Goal: Task Accomplishment & Management: Use online tool/utility

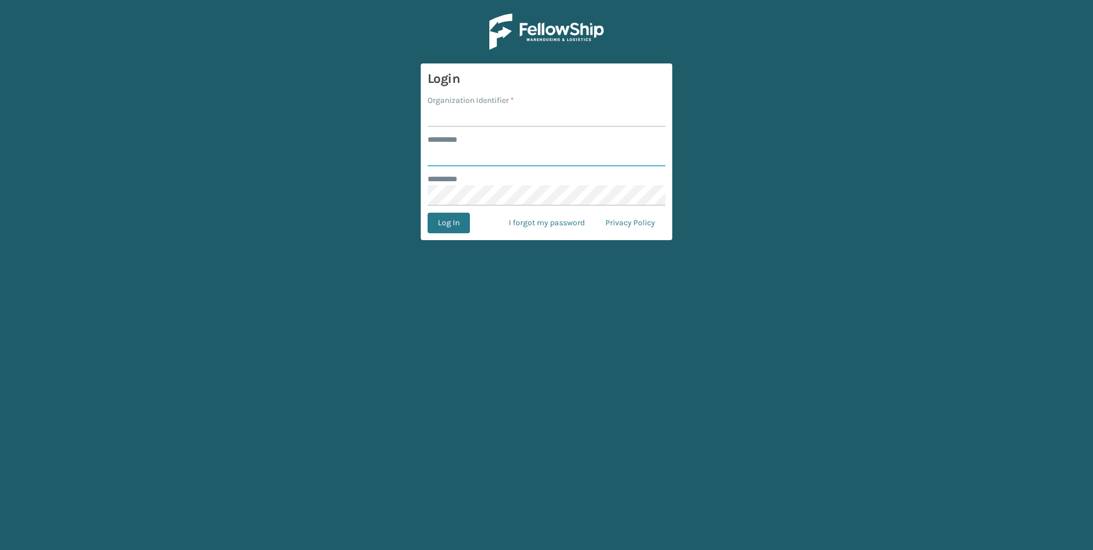
type input "***"
click at [922, 164] on main "Login Organization Identifier * ******** * *** ******** * Log In I forgot my pa…" at bounding box center [546, 275] width 1093 height 550
click at [453, 118] on input "Organization Identifier *" at bounding box center [547, 116] width 238 height 21
type input "Fellowship - West"
drag, startPoint x: 466, startPoint y: 209, endPoint x: 460, endPoint y: 219, distance: 11.3
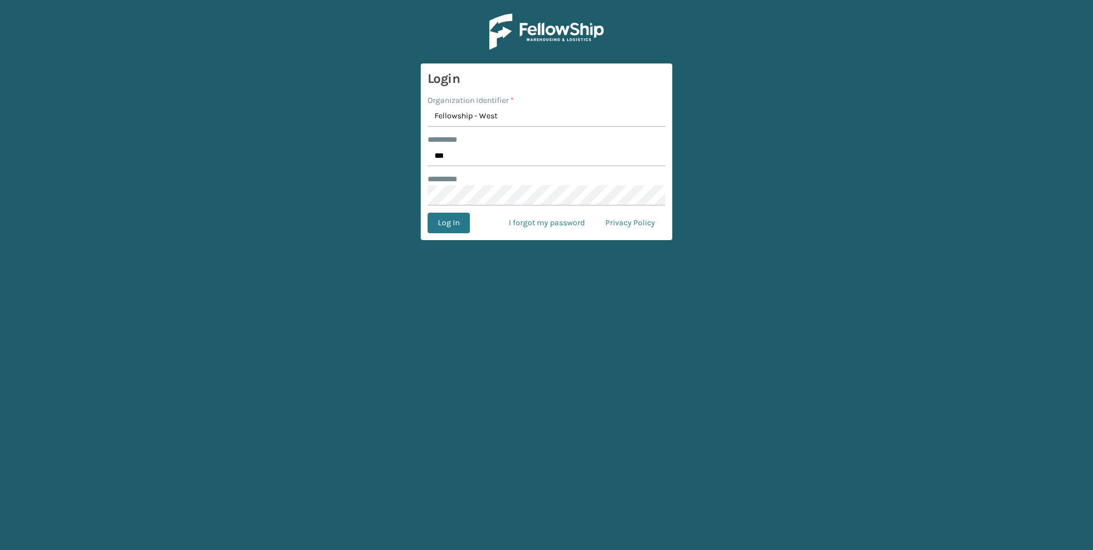
click at [465, 209] on form "Login Organization Identifier * Fellowship - West ******** * *** ******** * Log…" at bounding box center [547, 151] width 252 height 177
click at [460, 220] on button "Log In" at bounding box center [449, 223] width 42 height 21
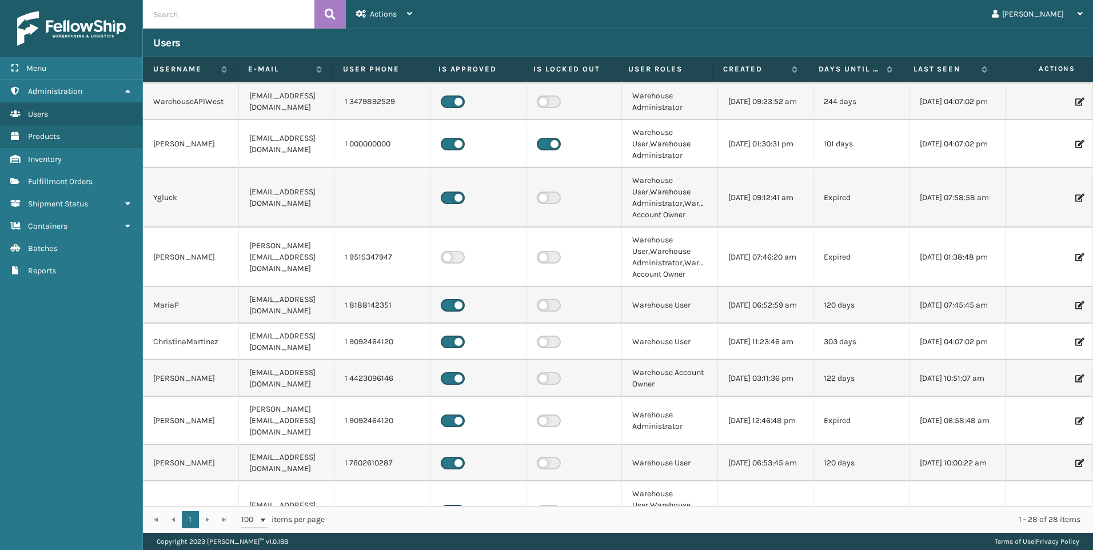
scroll to position [457, 0]
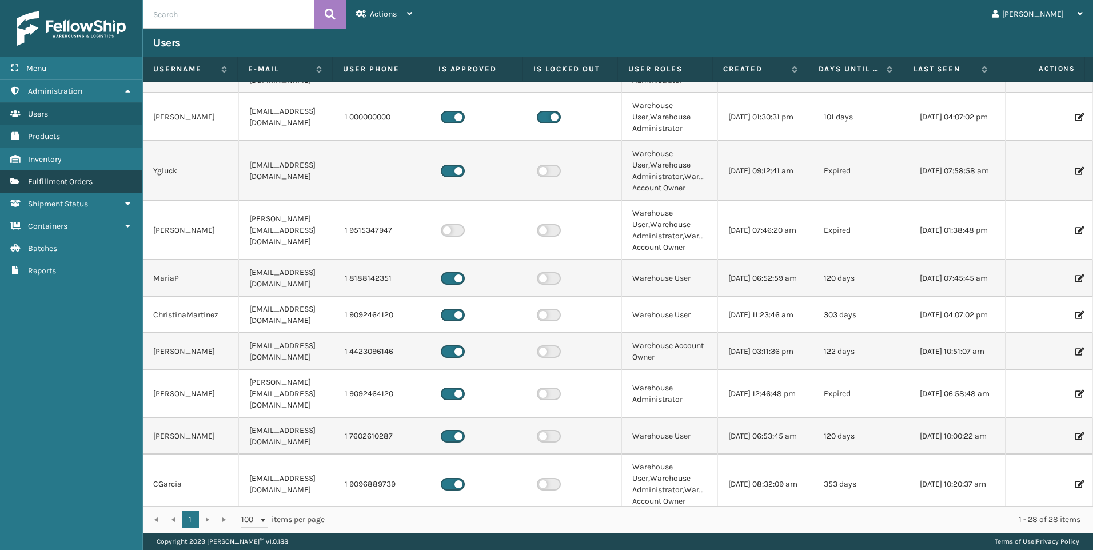
click at [81, 183] on span "Fulfillment Orders" at bounding box center [60, 182] width 65 height 10
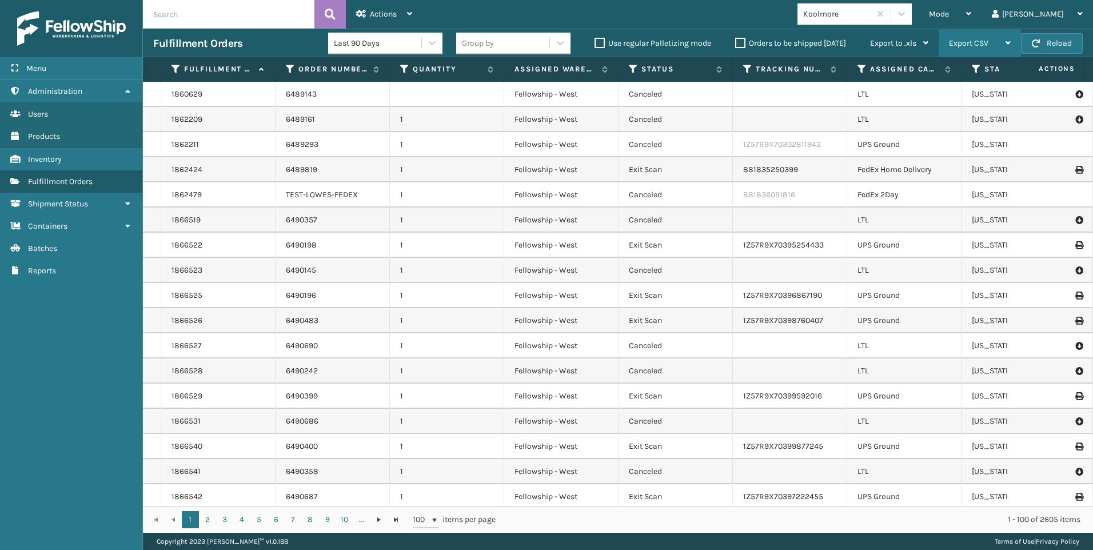
click at [983, 34] on div "Export CSV" at bounding box center [980, 43] width 62 height 29
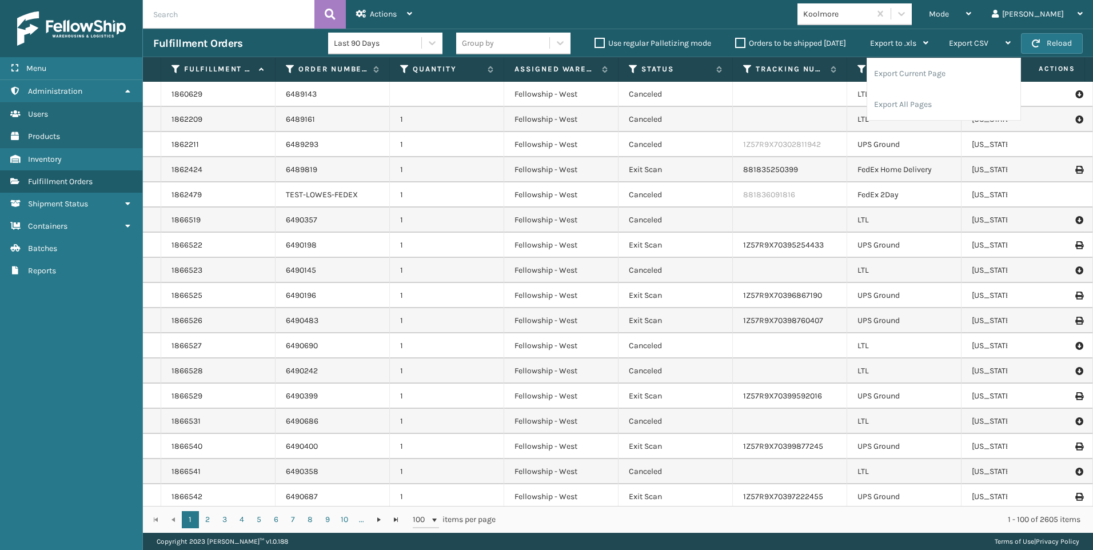
click at [870, 21] on div "Koolmore" at bounding box center [834, 14] width 73 height 19
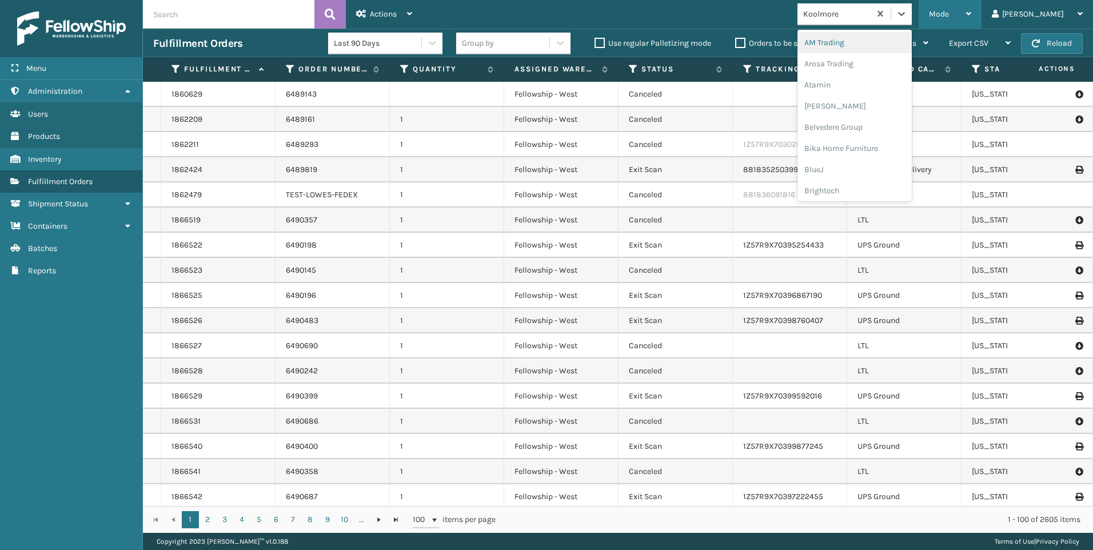
click at [949, 12] on span "Mode" at bounding box center [939, 14] width 20 height 10
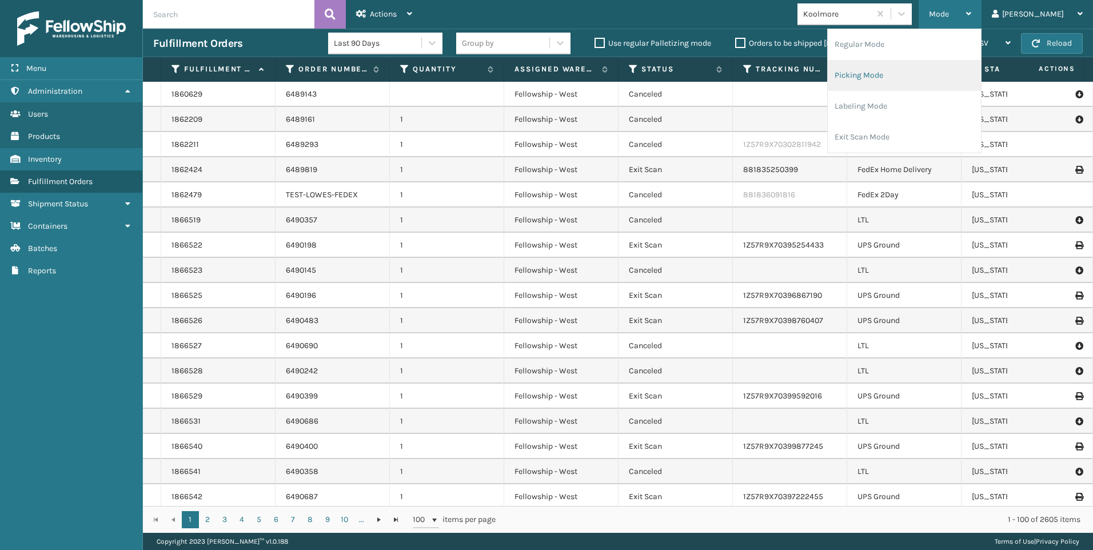
click at [924, 75] on li "Picking Mode" at bounding box center [904, 75] width 153 height 31
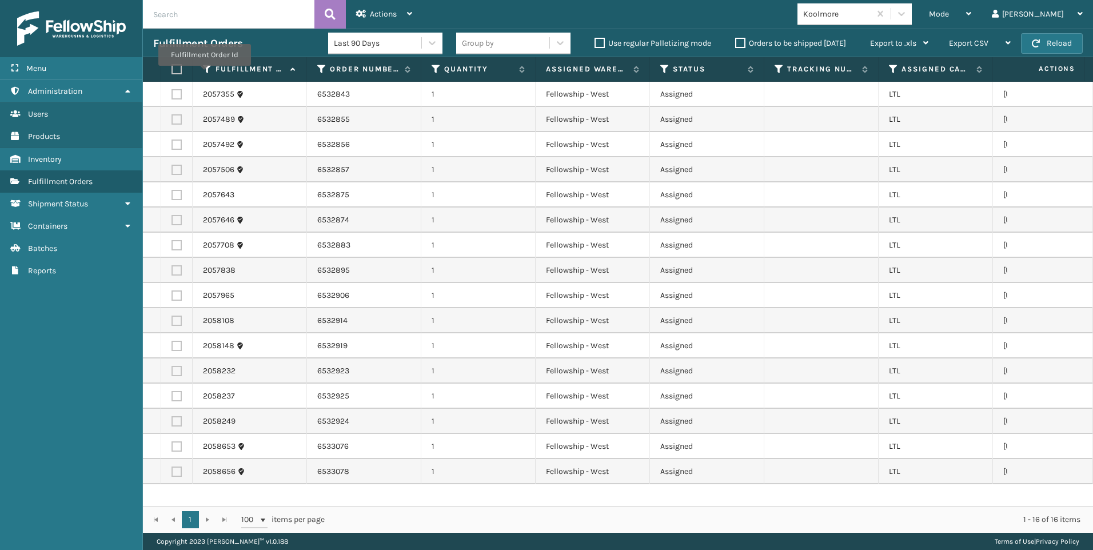
click at [181, 71] on th at bounding box center [176, 69] width 31 height 25
click at [178, 67] on label at bounding box center [175, 69] width 7 height 10
click at [172, 67] on input "checkbox" at bounding box center [172, 69] width 1 height 7
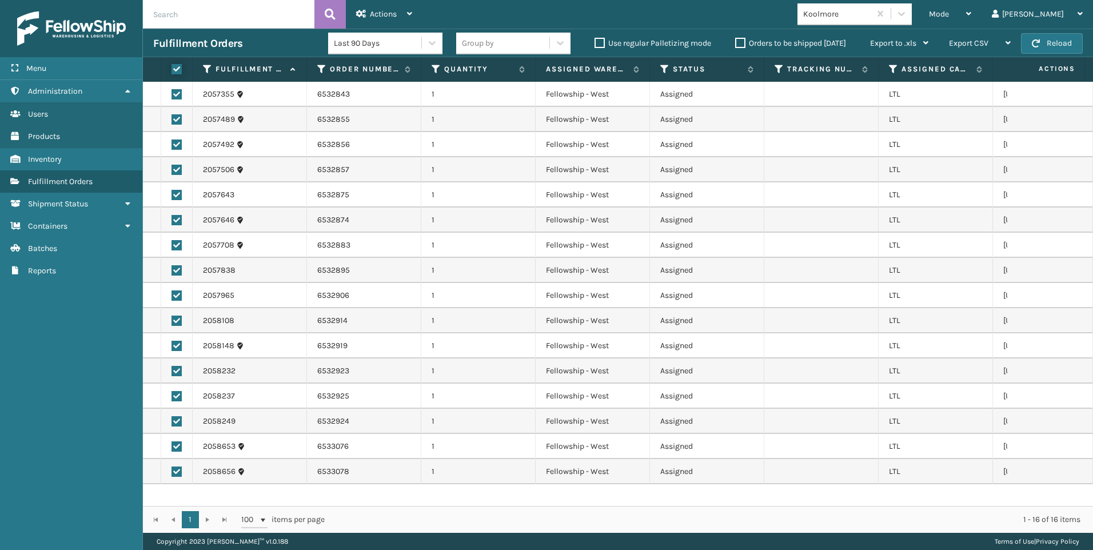
checkbox input "true"
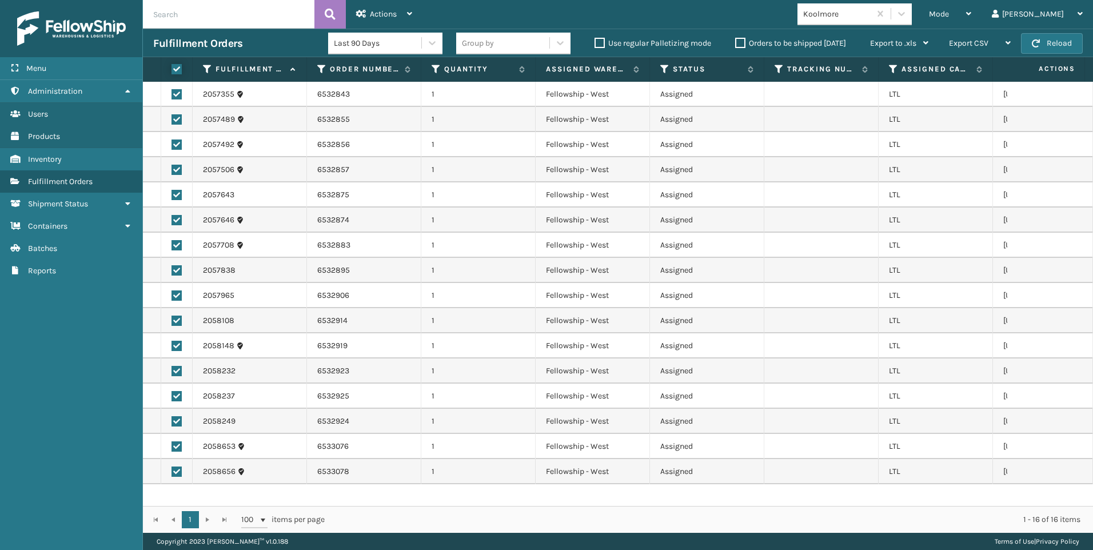
checkbox input "true"
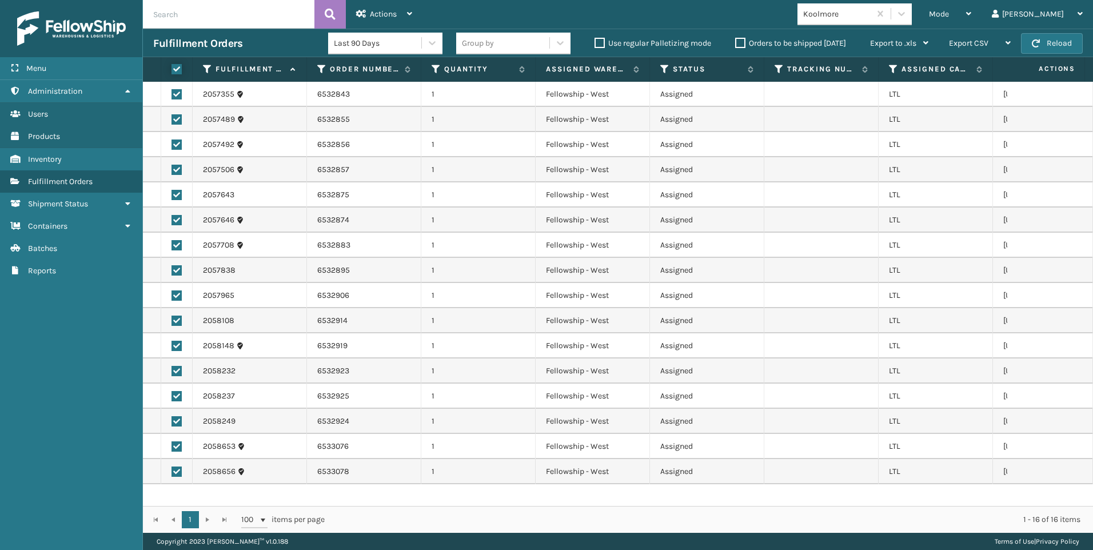
checkbox input "true"
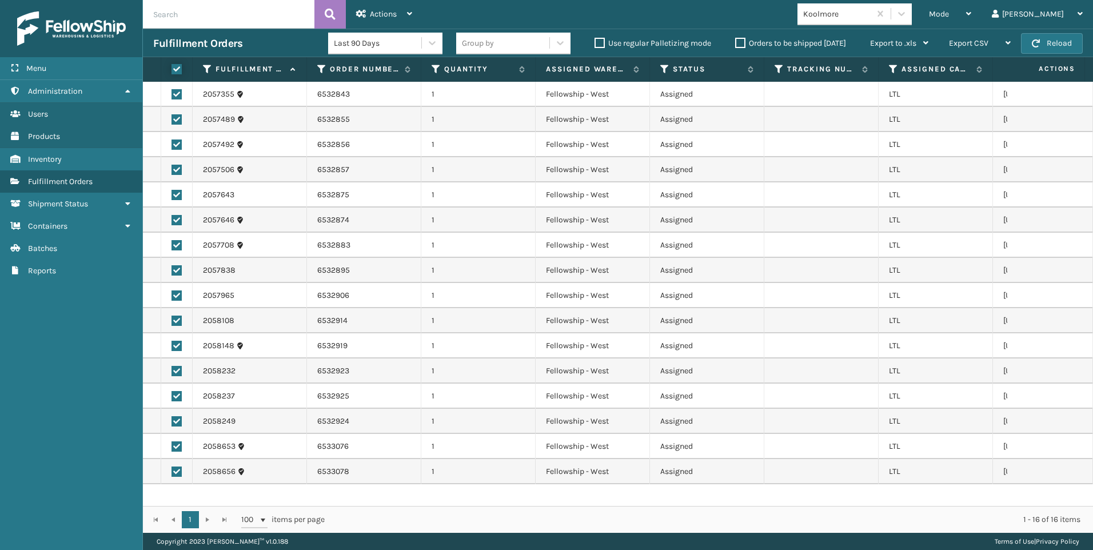
checkbox input "true"
click at [381, 18] on span "Actions" at bounding box center [383, 14] width 27 height 10
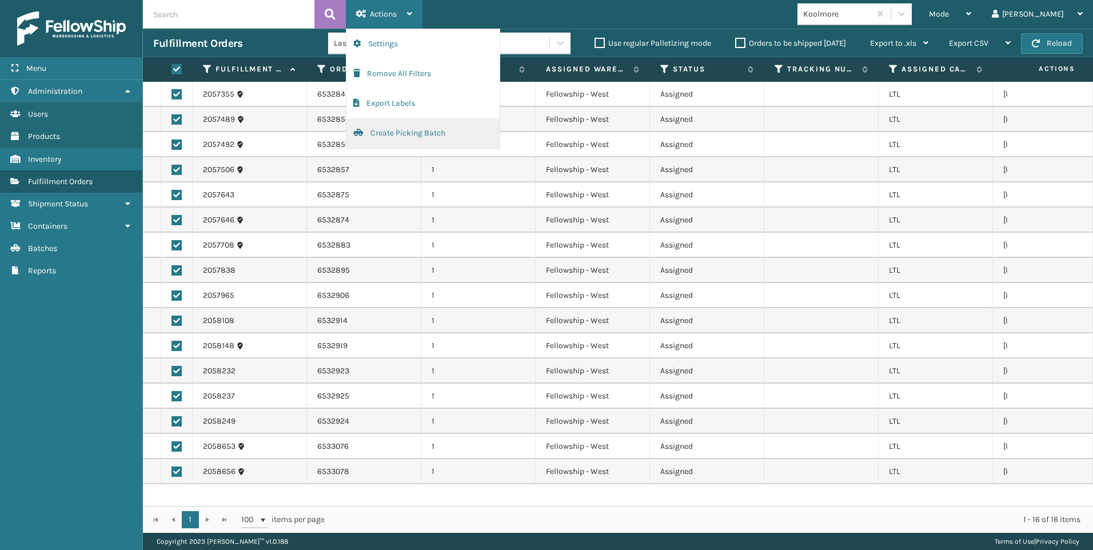
click at [452, 129] on button "Create Picking Batch" at bounding box center [422, 133] width 153 height 30
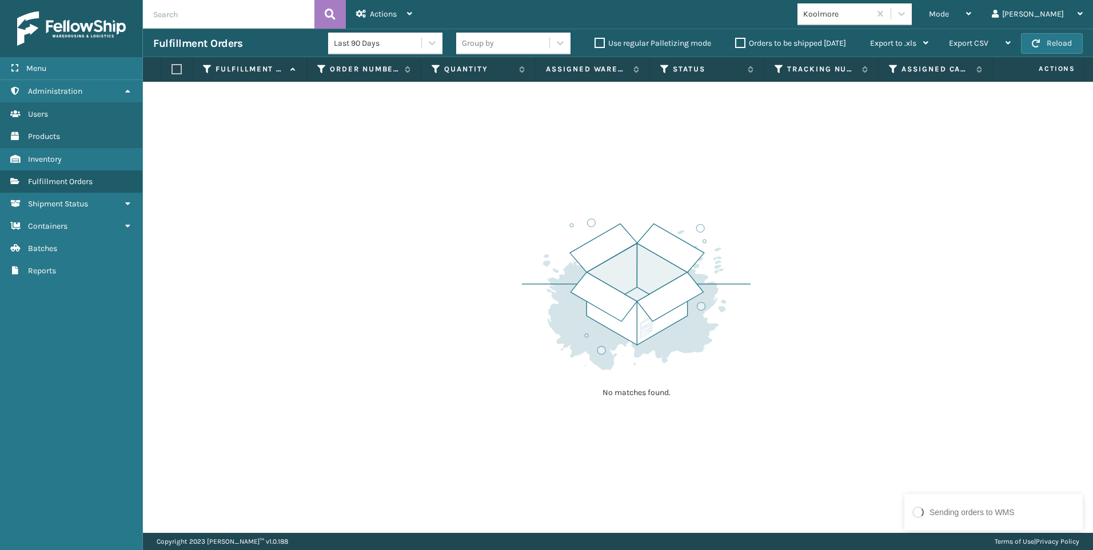
click at [870, 21] on div "Koolmore" at bounding box center [834, 14] width 73 height 19
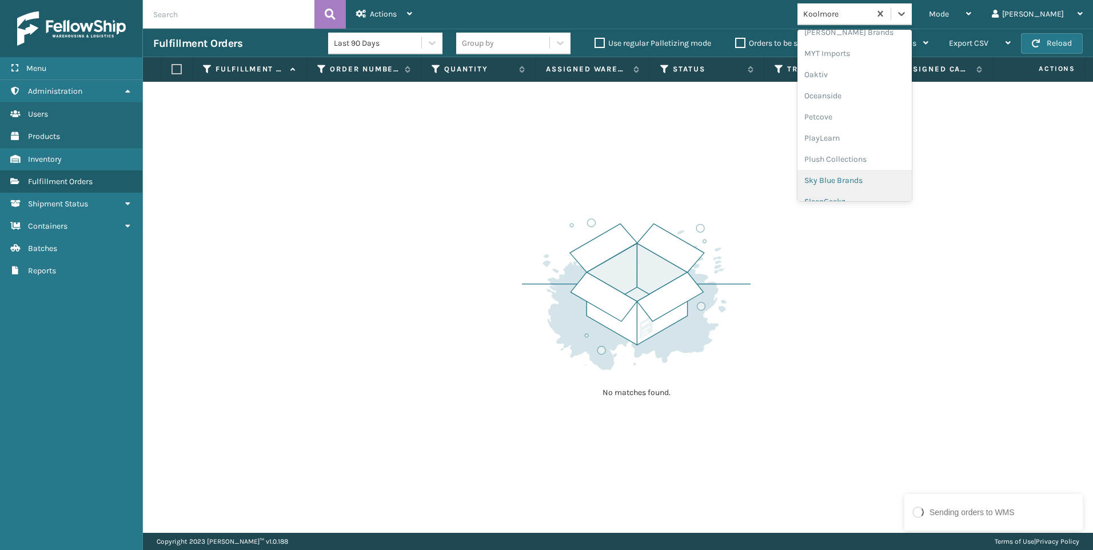
scroll to position [552, 0]
click at [912, 168] on div "SleepGeekz" at bounding box center [855, 167] width 114 height 21
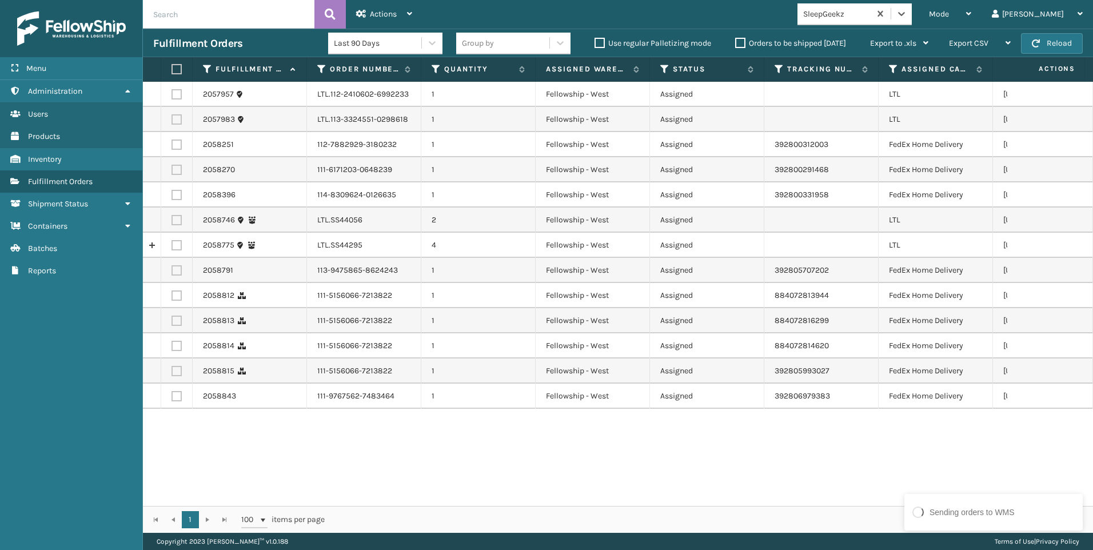
click at [919, 19] on div "option SleepGeekz, selected. 0 results available. Select is focused ,type to re…" at bounding box center [858, 14] width 121 height 22
click at [981, 17] on div "Mode Regular Mode Picking Mode Labeling Mode Exit Scan Mode" at bounding box center [950, 14] width 63 height 29
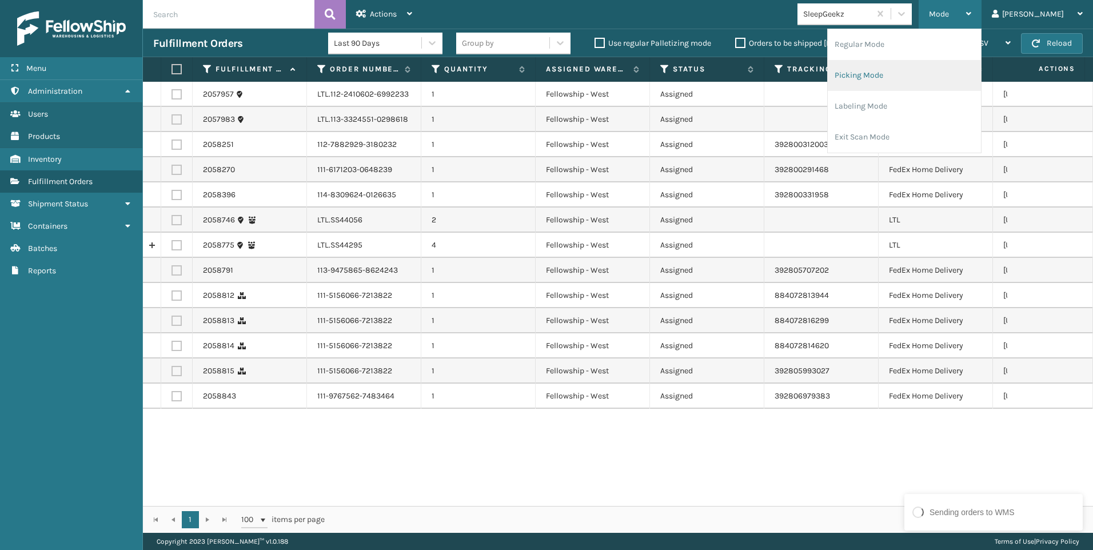
click at [923, 78] on li "Picking Mode" at bounding box center [904, 75] width 153 height 31
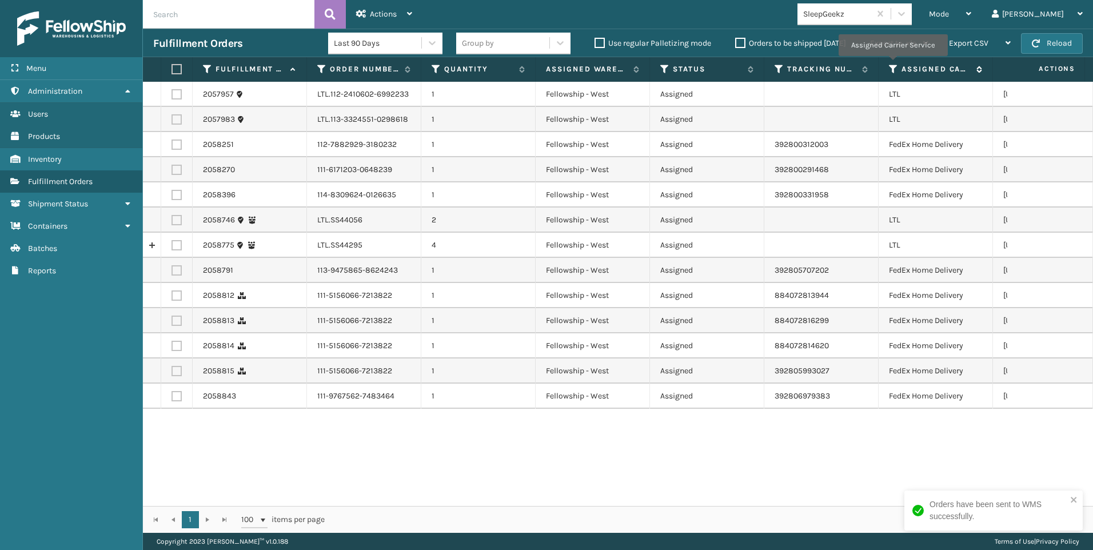
click at [893, 64] on icon at bounding box center [893, 69] width 9 height 10
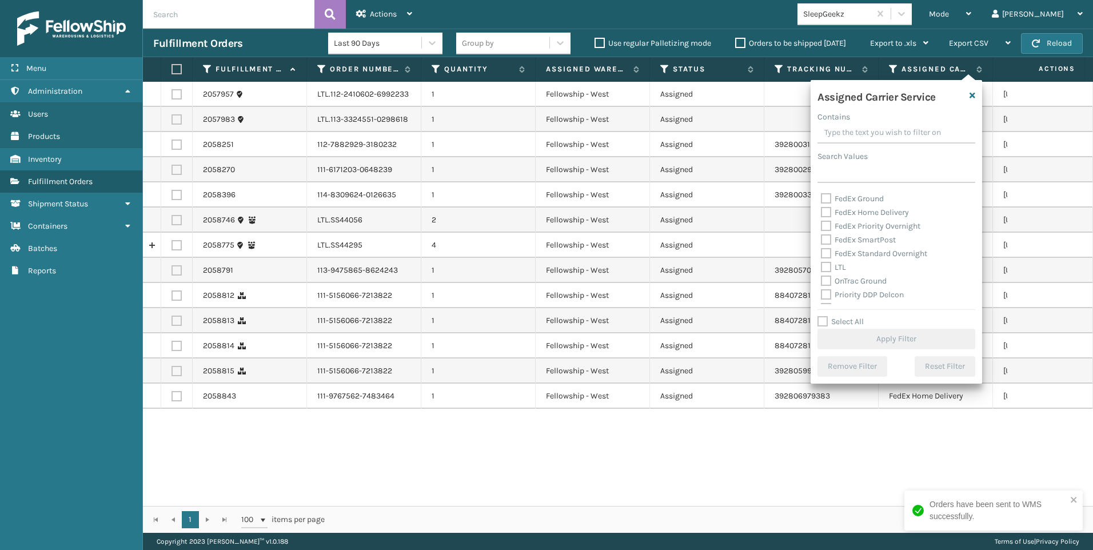
scroll to position [114, 0]
click at [845, 245] on label "LTL" at bounding box center [833, 247] width 25 height 10
click at [822, 245] on input "LTL" at bounding box center [821, 243] width 1 height 7
checkbox input "true"
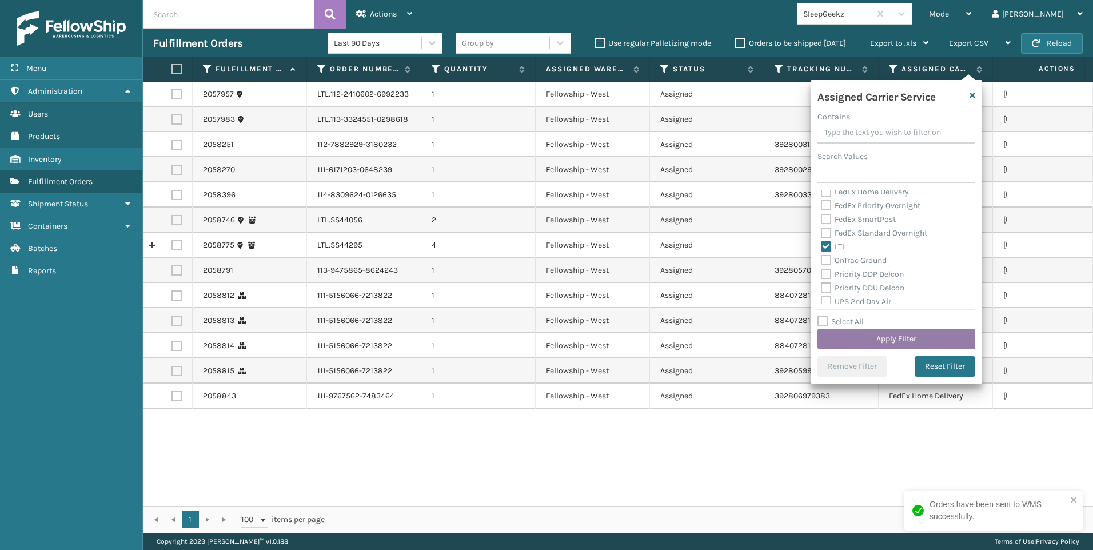
click at [862, 347] on button "Apply Filter" at bounding box center [897, 339] width 158 height 21
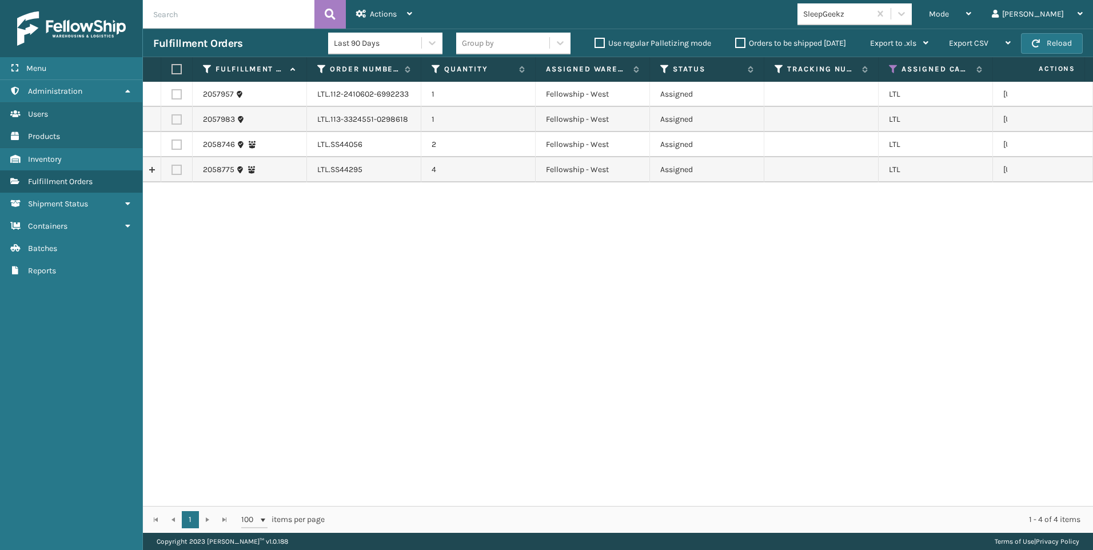
click at [172, 66] on label at bounding box center [175, 69] width 7 height 10
click at [172, 66] on input "checkbox" at bounding box center [172, 69] width 1 height 7
checkbox input "true"
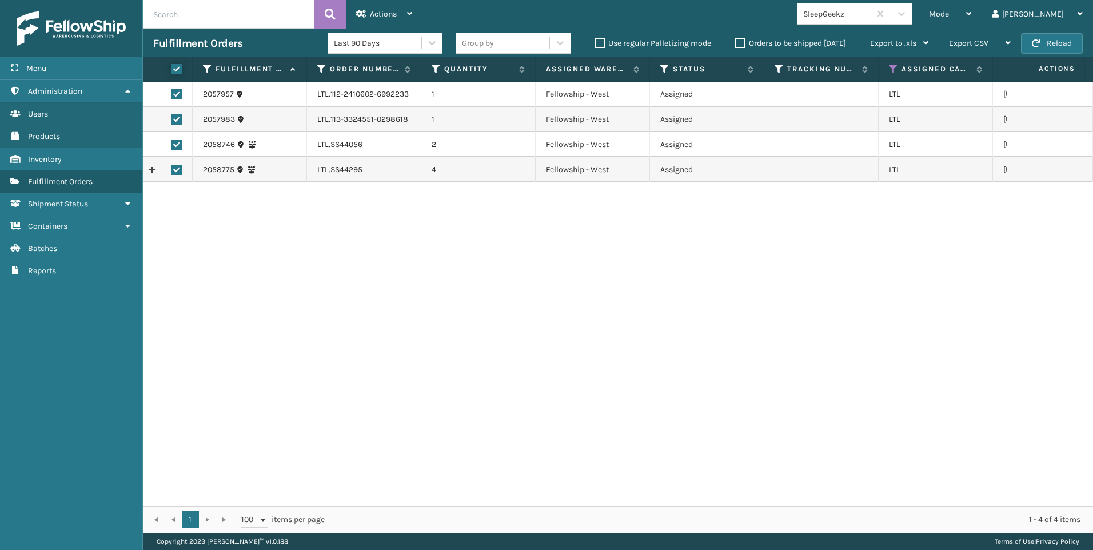
checkbox input "true"
click at [411, 14] on icon at bounding box center [409, 14] width 5 height 8
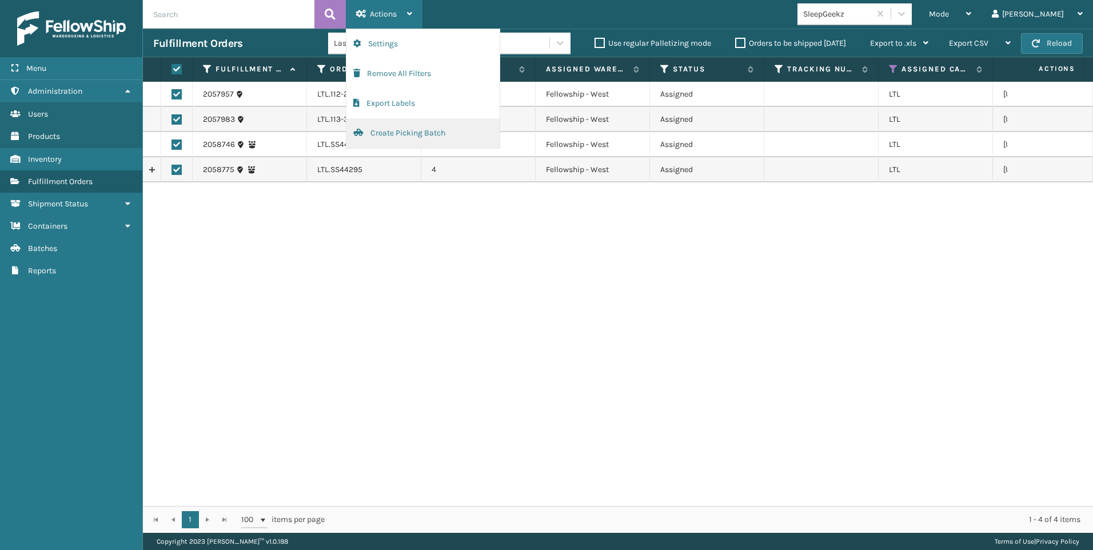
click at [424, 143] on button "Create Picking Batch" at bounding box center [422, 133] width 153 height 30
